Goal: Transaction & Acquisition: Purchase product/service

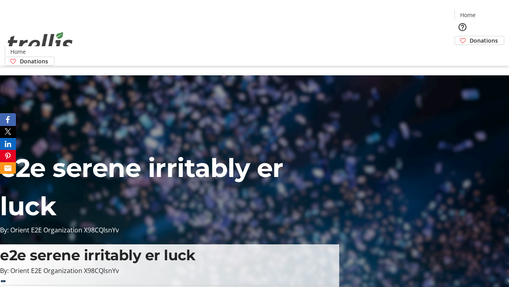
click at [470, 36] on span "Donations" at bounding box center [484, 40] width 28 height 8
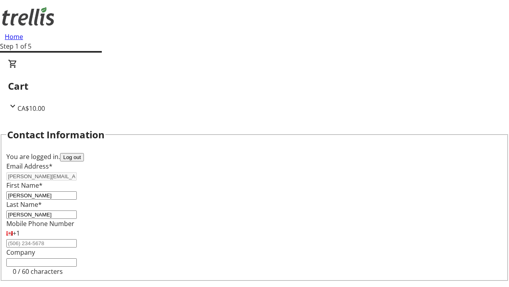
select select "CA"
type input "[STREET_ADDRESS][PERSON_NAME]"
type input "Kelowna"
select select "BC"
type input "Kelowna"
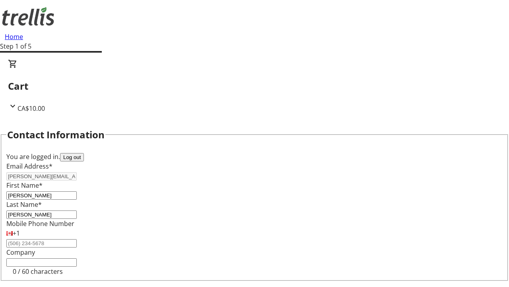
scroll to position [107, 0]
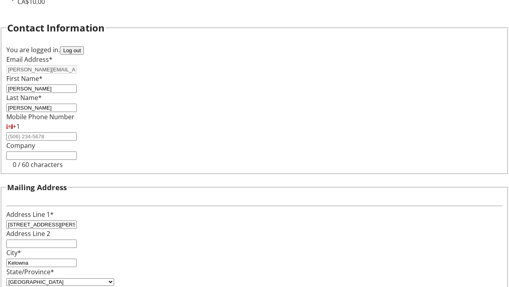
type input "V1Y 0C2"
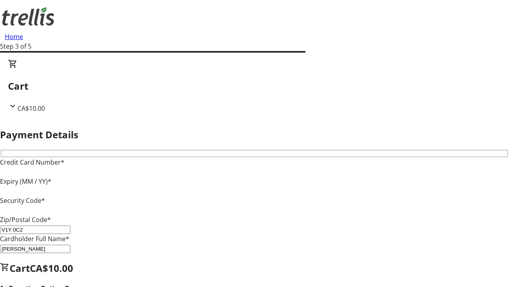
type input "V1Y 0C2"
